Goal: Navigation & Orientation: Find specific page/section

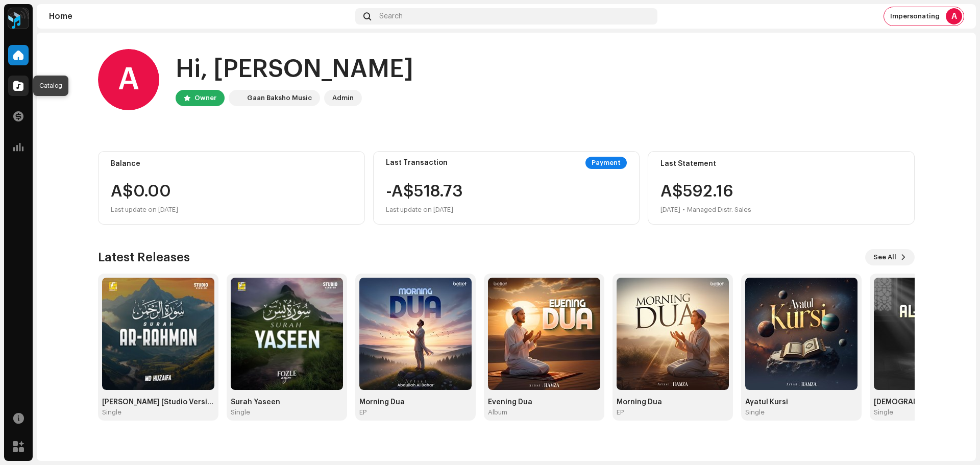
click at [15, 86] on span at bounding box center [18, 86] width 10 height 8
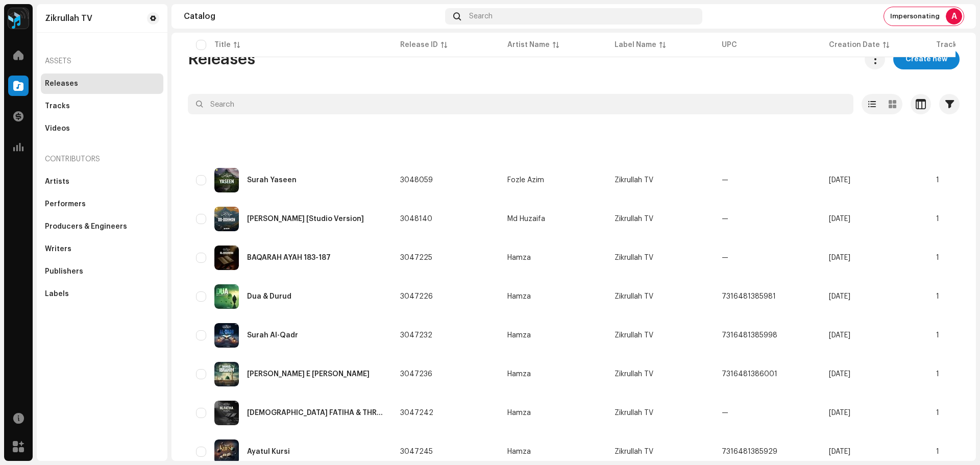
scroll to position [658, 0]
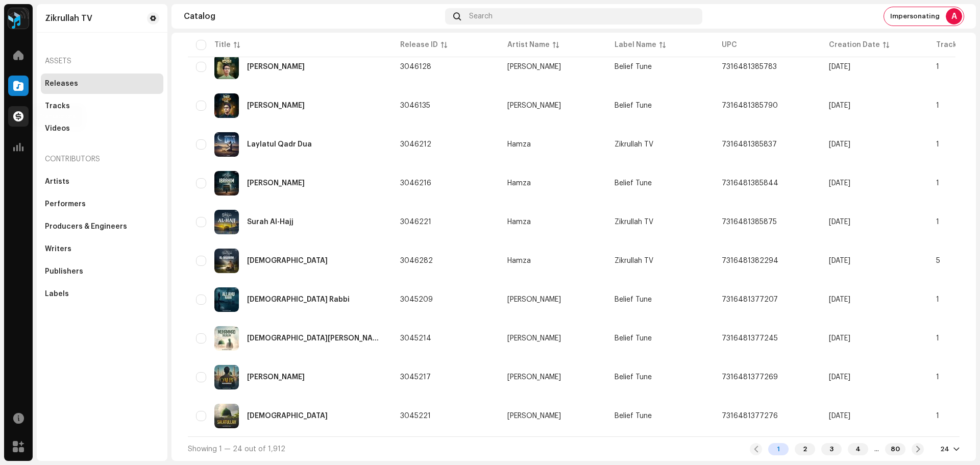
click at [19, 112] on span at bounding box center [18, 116] width 10 height 8
click at [16, 117] on span at bounding box center [18, 116] width 10 height 8
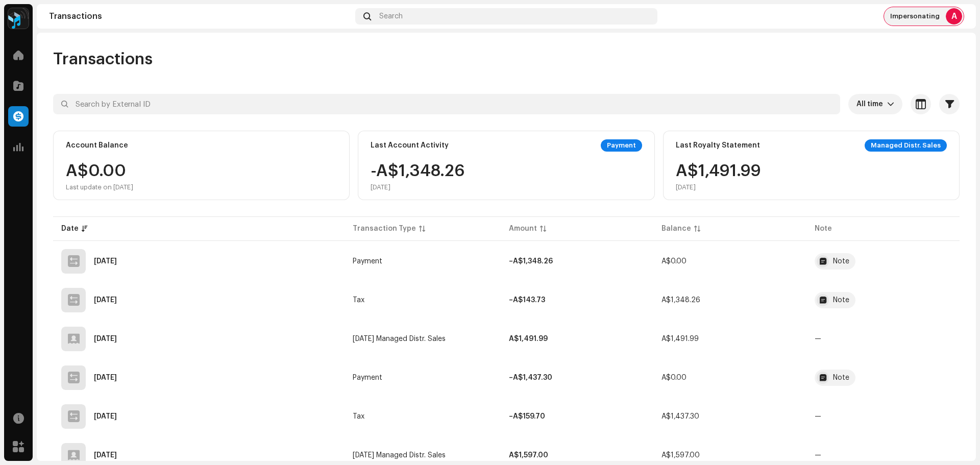
click at [895, 12] on span "Impersonating" at bounding box center [915, 16] width 50 height 8
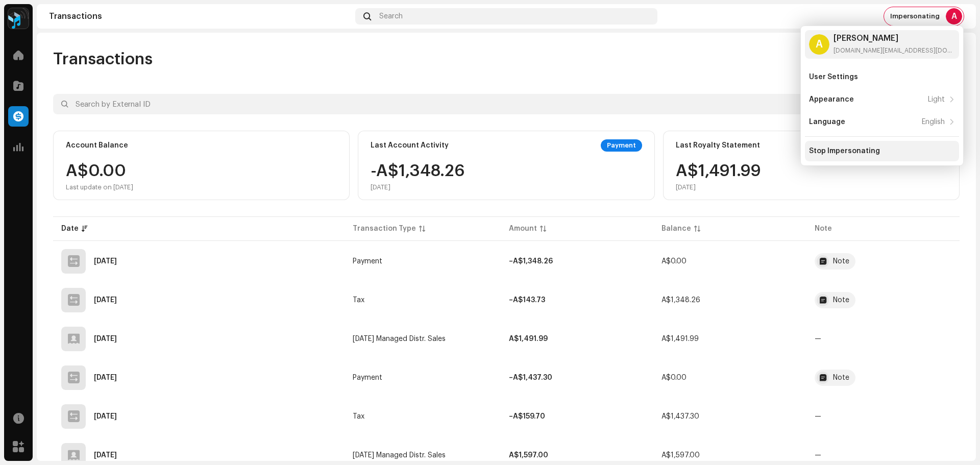
click at [848, 149] on div "Stop Impersonating" at bounding box center [844, 151] width 71 height 8
